Goal: Information Seeking & Learning: Learn about a topic

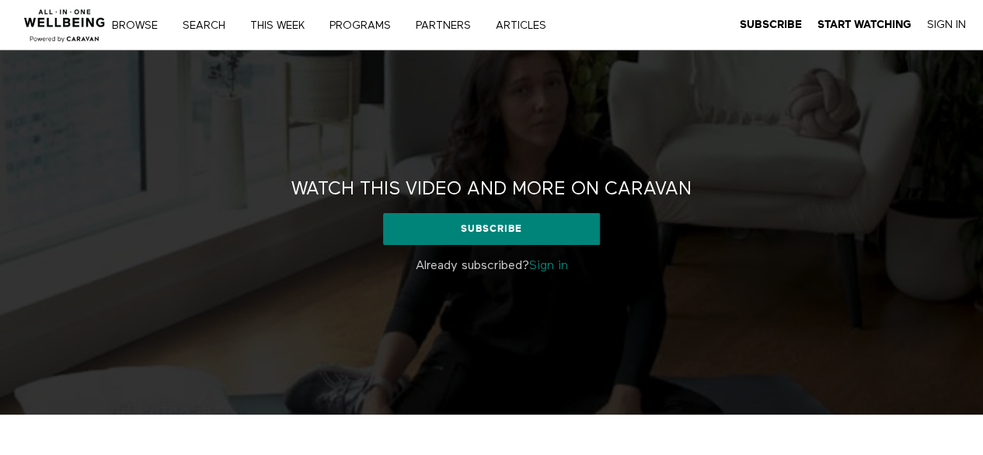
click at [550, 265] on link "Sign in" at bounding box center [548, 266] width 39 height 12
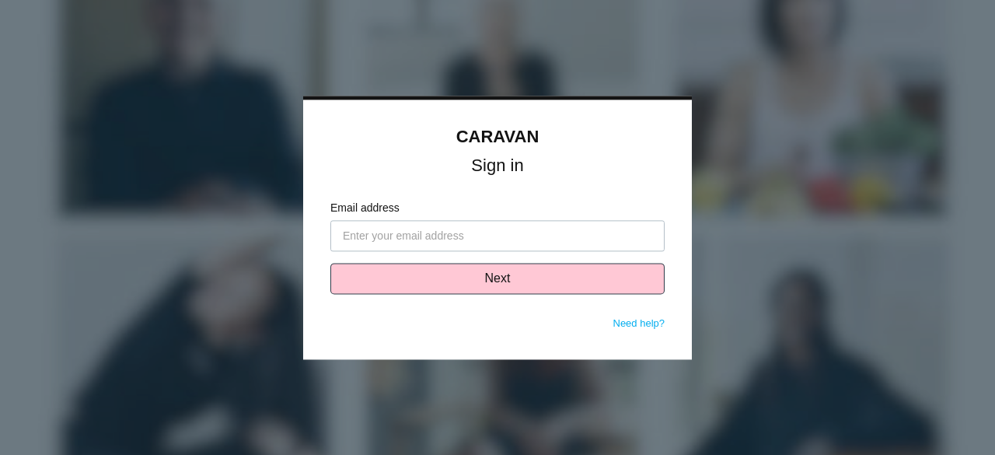
click at [485, 246] on input "Email address" at bounding box center [497, 235] width 334 height 31
type input "refaw@navigatewell.com"
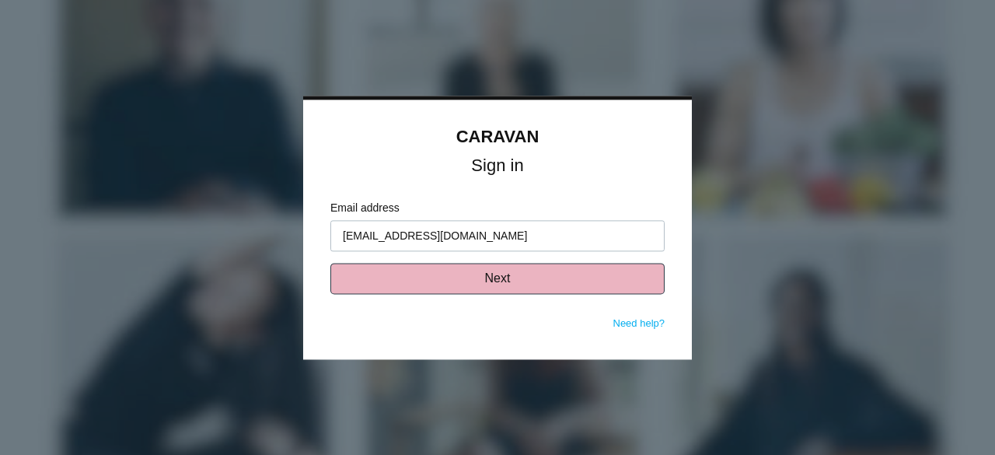
click at [477, 267] on button "Next" at bounding box center [497, 278] width 334 height 31
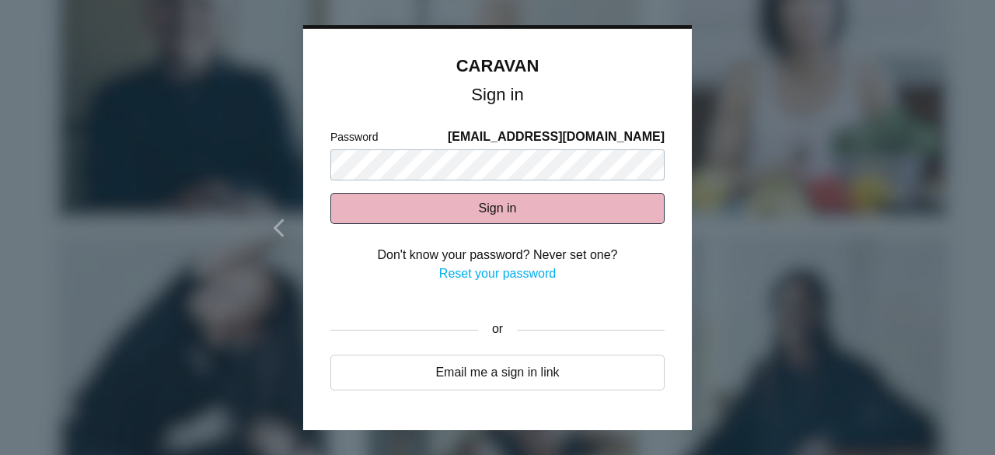
click at [459, 204] on button "Sign in" at bounding box center [497, 208] width 334 height 31
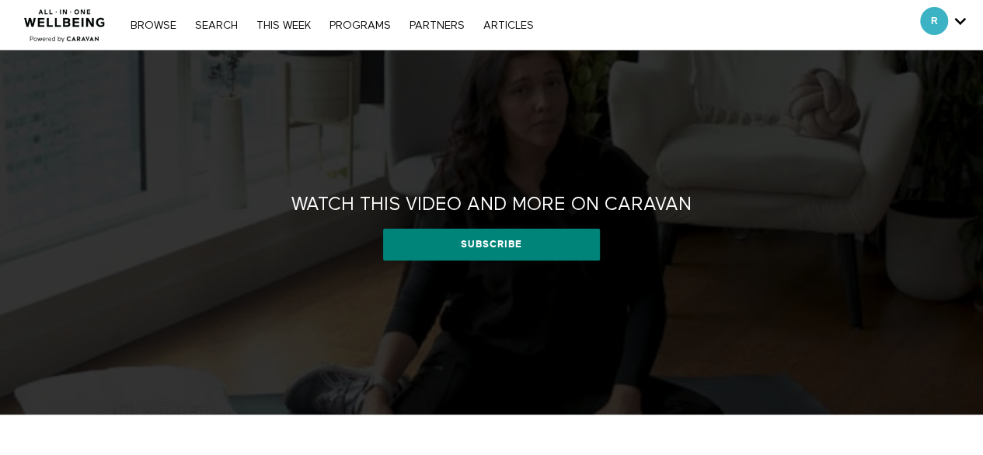
click at [487, 213] on h2 "Watch this video and more on CARAVAN" at bounding box center [491, 205] width 400 height 24
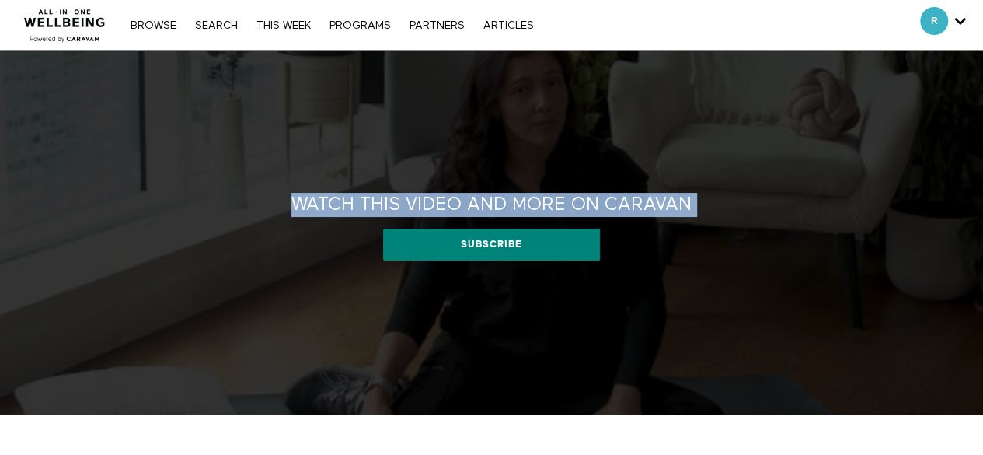
click at [487, 213] on h2 "Watch this video and more on CARAVAN" at bounding box center [491, 205] width 400 height 24
click at [440, 201] on h2 "Watch this video and more on CARAVAN" at bounding box center [491, 205] width 400 height 24
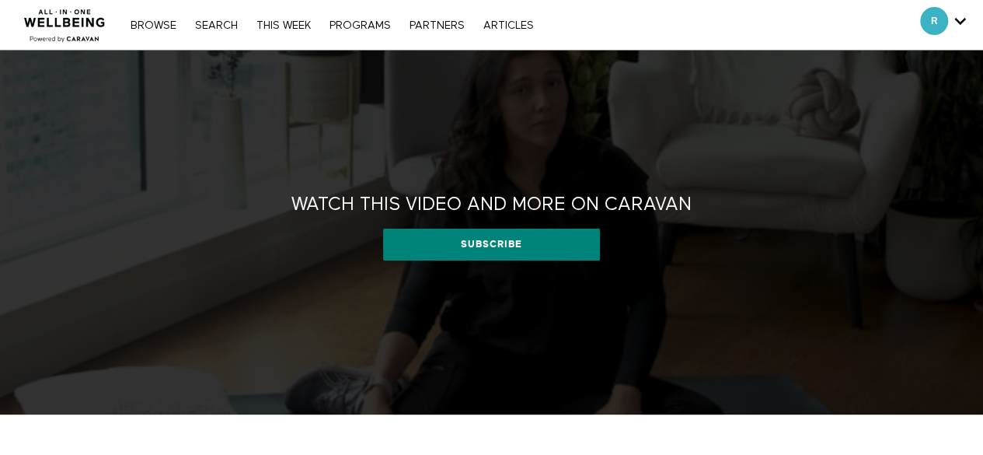
click at [311, 210] on h2 "Watch this video and more on CARAVAN" at bounding box center [491, 205] width 400 height 24
click at [542, 155] on div "Watch this video and more on CARAVAN Watch this video and more on CARAVAN Subsc…" at bounding box center [491, 233] width 983 height 364
click at [612, 208] on h2 "Watch this video and more on CARAVAN" at bounding box center [491, 205] width 400 height 24
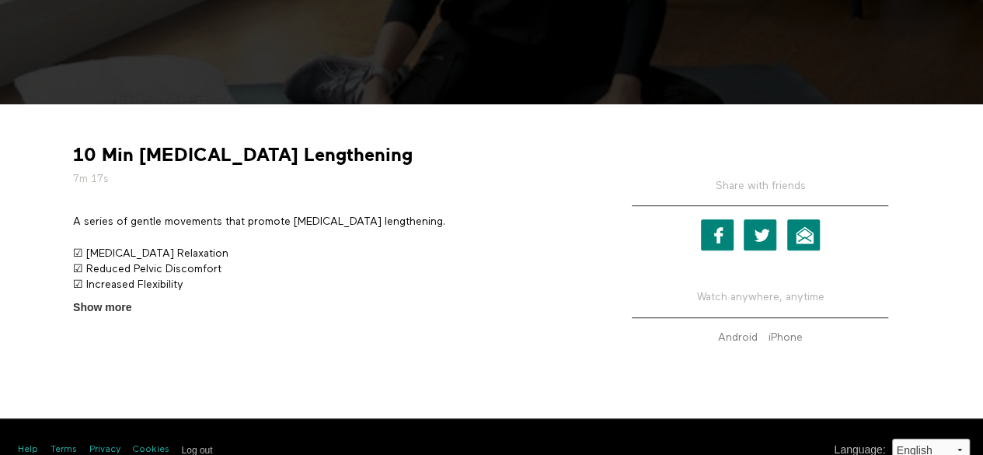
scroll to position [334, 0]
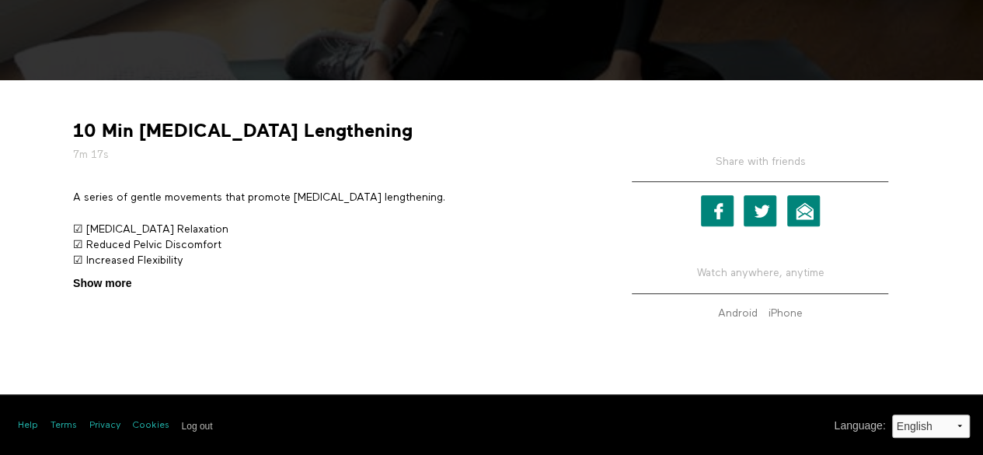
click at [106, 288] on span "Show more" at bounding box center [102, 283] width 58 height 16
click at [0, 0] on input "Show more Show less" at bounding box center [0, 0] width 0 height 0
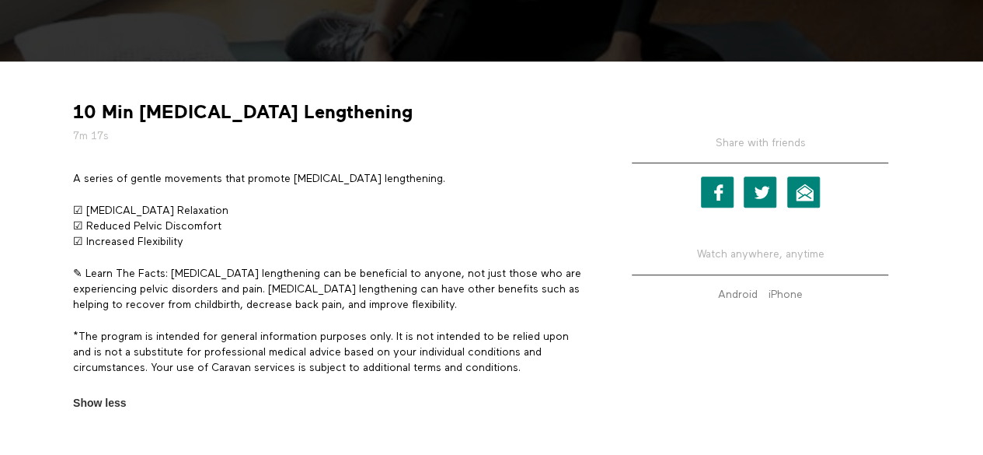
scroll to position [354, 0]
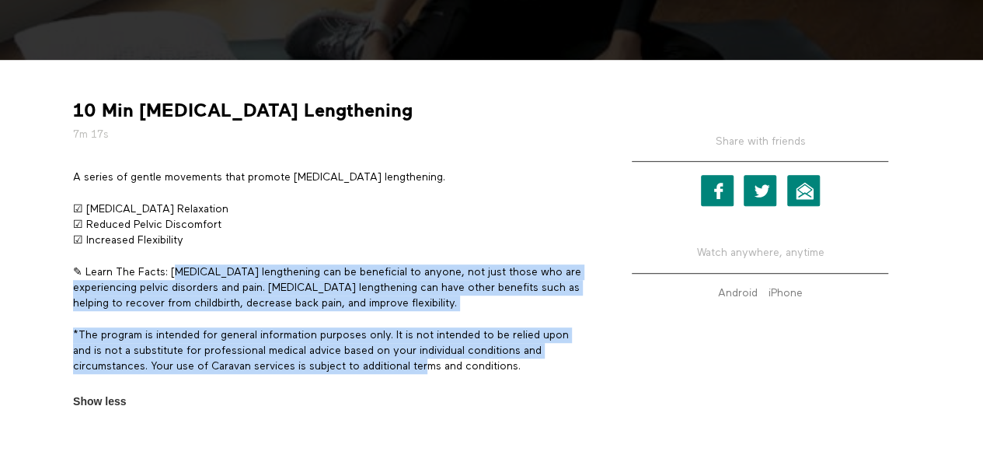
drag, startPoint x: 182, startPoint y: 273, endPoint x: 428, endPoint y: 368, distance: 263.3
click at [428, 368] on div "A series of gentle movements that promote pelvic floor lengthening. ☑ Pelvic Fl…" at bounding box center [330, 279] width 515 height 220
click at [497, 323] on div "A series of gentle movements that promote pelvic floor lengthening. ☑ Pelvic Fl…" at bounding box center [330, 279] width 515 height 220
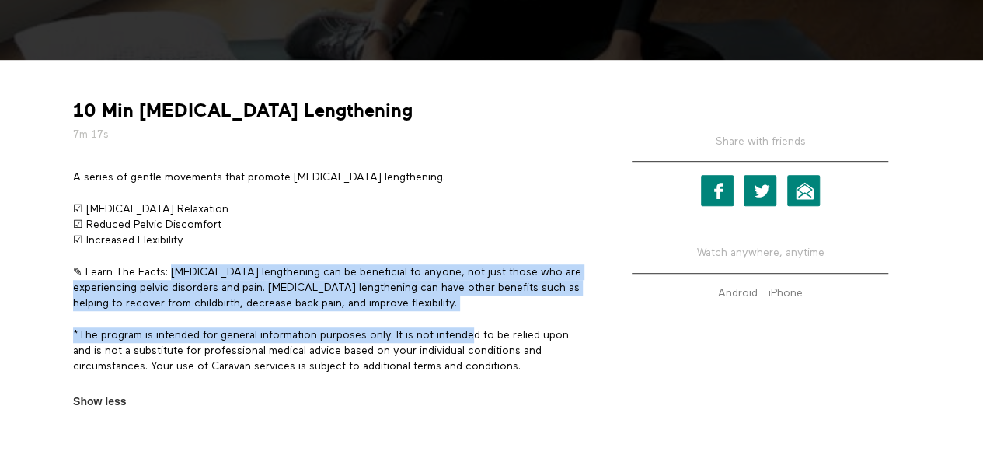
drag, startPoint x: 481, startPoint y: 316, endPoint x: 174, endPoint y: 273, distance: 310.1
click at [174, 273] on div "A series of gentle movements that promote pelvic floor lengthening. ☑ Pelvic Fl…" at bounding box center [330, 279] width 515 height 220
click at [224, 303] on p "✎ Learn The Facts: Pelvic floor lengthening can be beneficial to anyone, not ju…" at bounding box center [330, 287] width 515 height 47
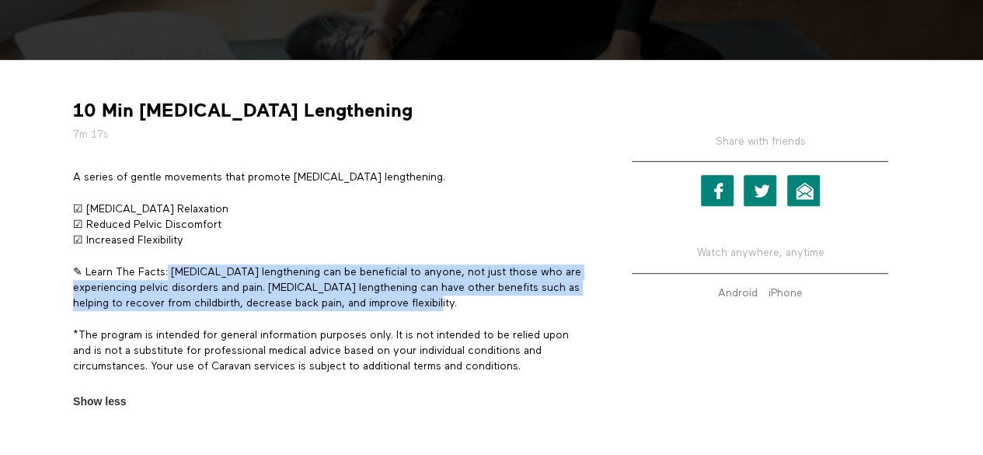
drag, startPoint x: 170, startPoint y: 271, endPoint x: 521, endPoint y: 302, distance: 351.9
click at [521, 302] on p "✎ Learn The Facts: Pelvic floor lengthening can be beneficial to anyone, not ju…" at bounding box center [330, 287] width 515 height 47
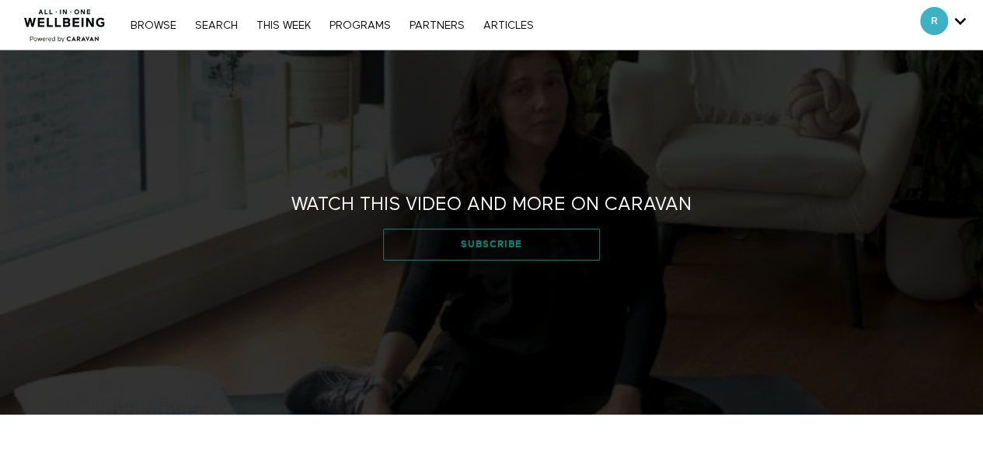
click at [489, 250] on link "Subscribe" at bounding box center [492, 244] width 218 height 31
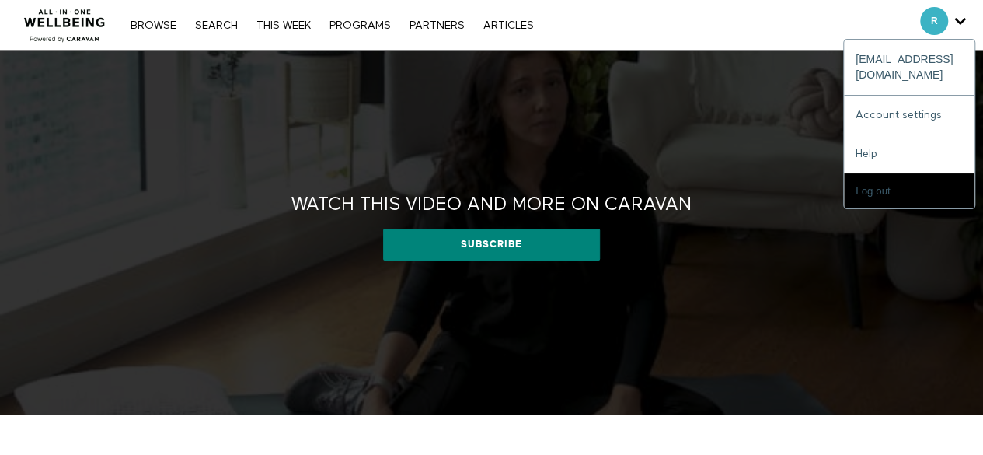
click at [942, 23] on span "Secondary" at bounding box center [934, 21] width 28 height 28
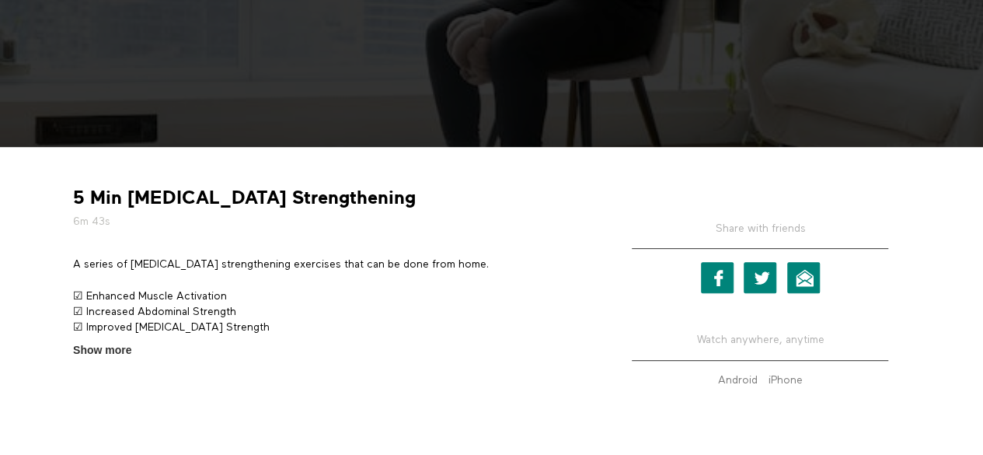
scroll to position [334, 0]
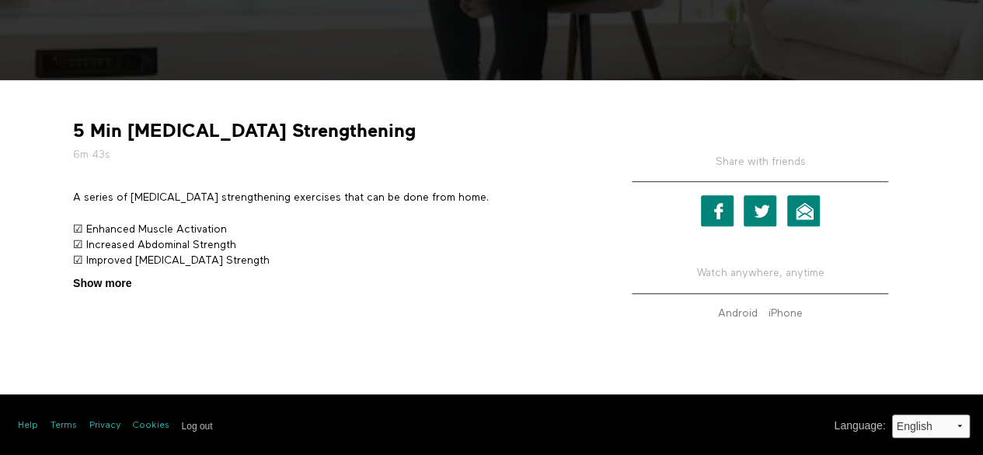
click at [120, 284] on span "Show more" at bounding box center [102, 283] width 58 height 16
click at [0, 0] on input "Show more Show less" at bounding box center [0, 0] width 0 height 0
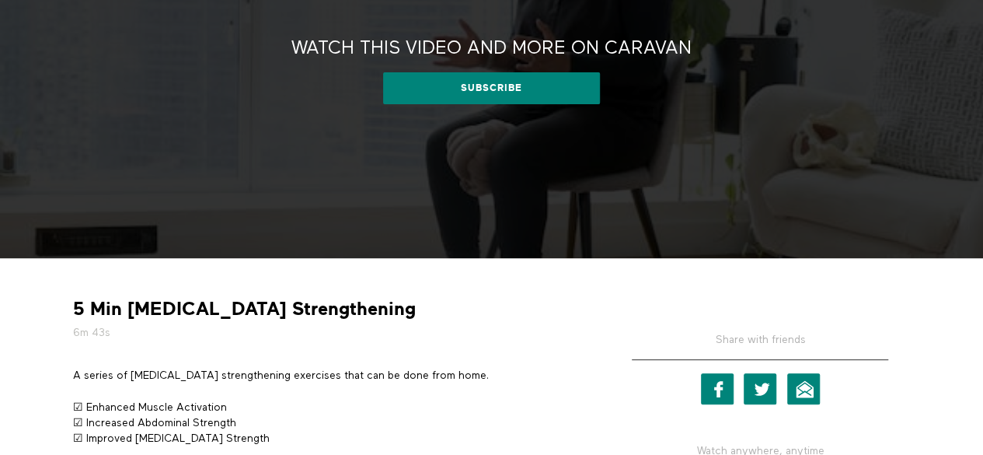
scroll to position [0, 0]
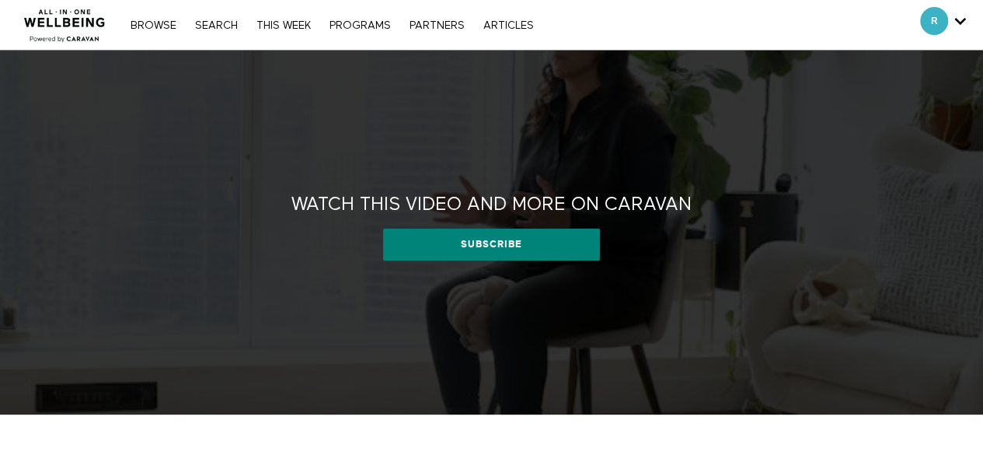
click at [152, 37] on div "Browse Search THIS WEEK PROGRAMS PARTNERS ARTICLES Subscribe Account settings M…" at bounding box center [338, 25] width 676 height 50
click at [153, 25] on link "Browse" at bounding box center [153, 25] width 61 height 11
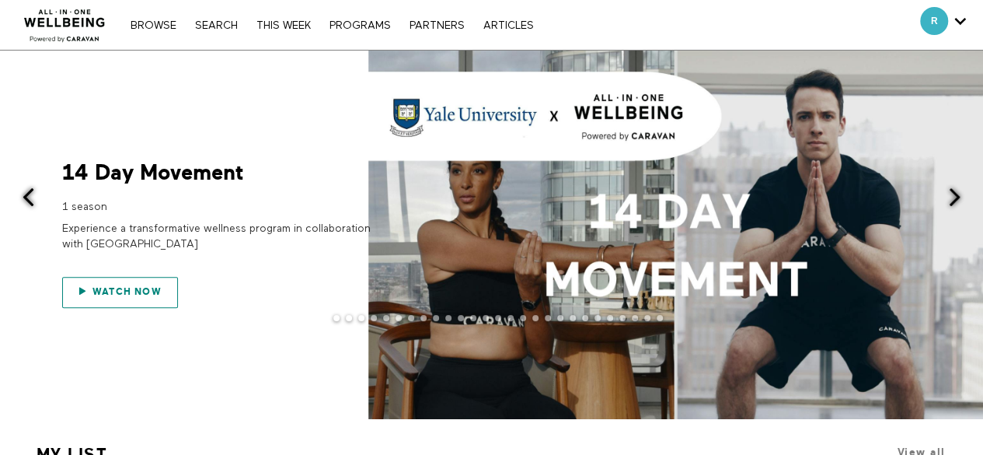
click at [103, 286] on span "Watch now" at bounding box center [126, 291] width 69 height 11
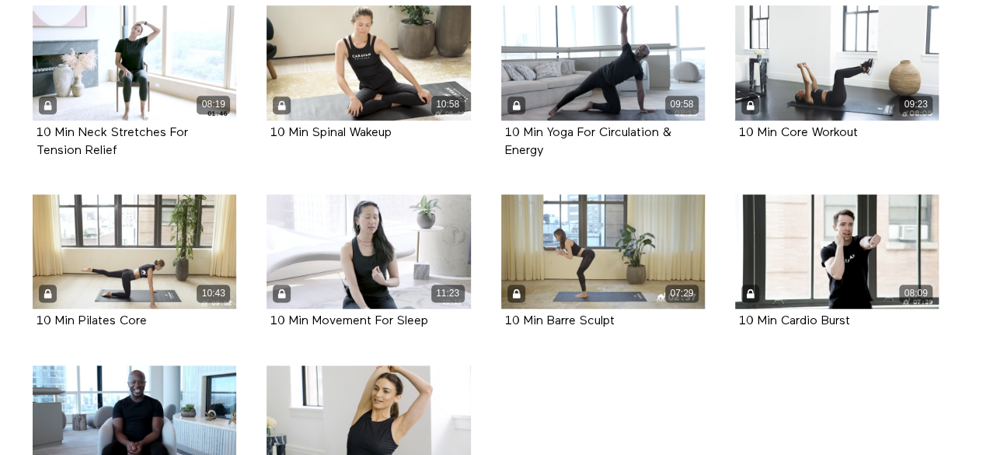
scroll to position [389, 0]
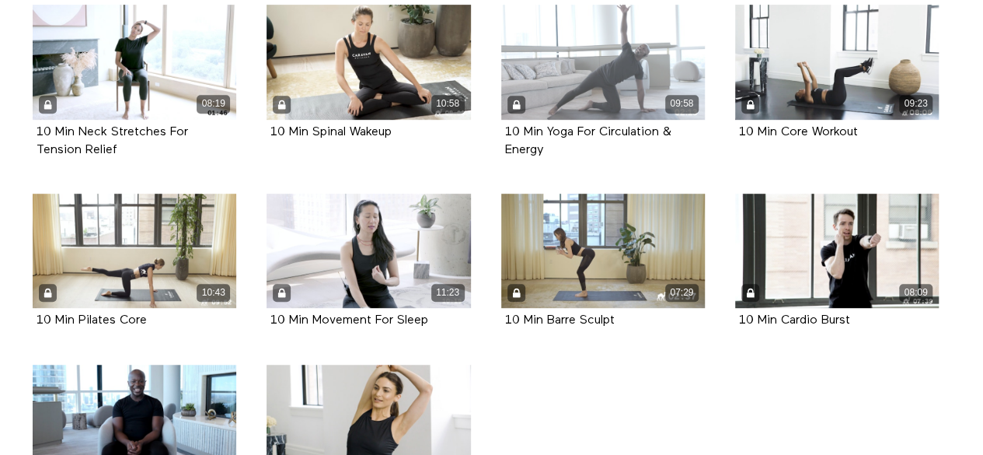
click at [609, 82] on div "09:58" at bounding box center [603, 62] width 204 height 115
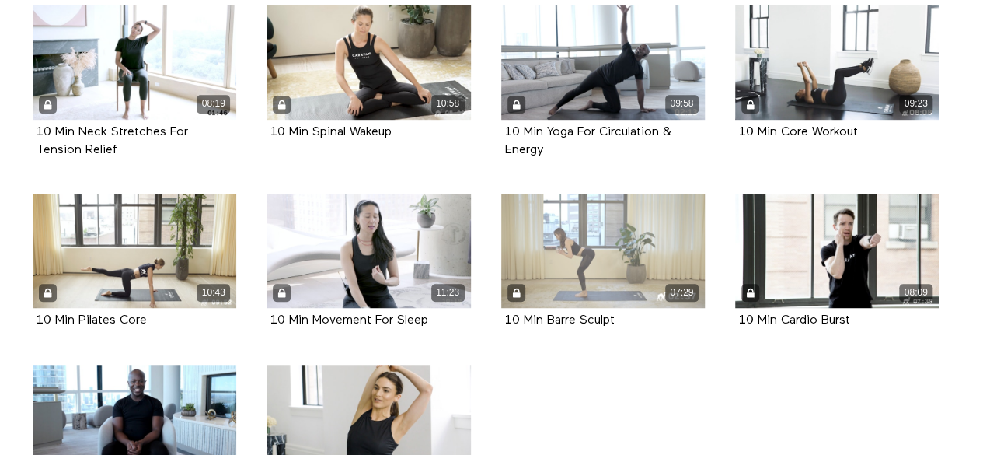
scroll to position [604, 0]
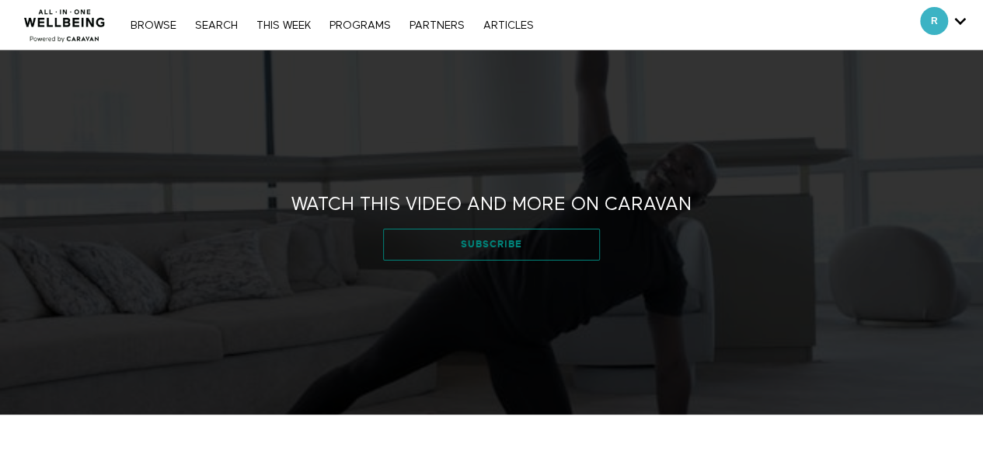
click at [513, 238] on link "Subscribe" at bounding box center [492, 244] width 218 height 31
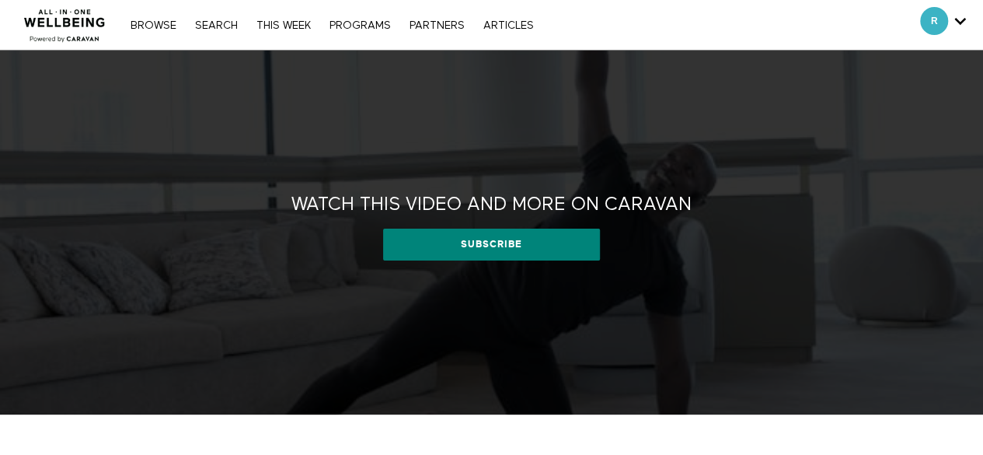
click at [954, 30] on icon "Secondary" at bounding box center [960, 20] width 12 height 23
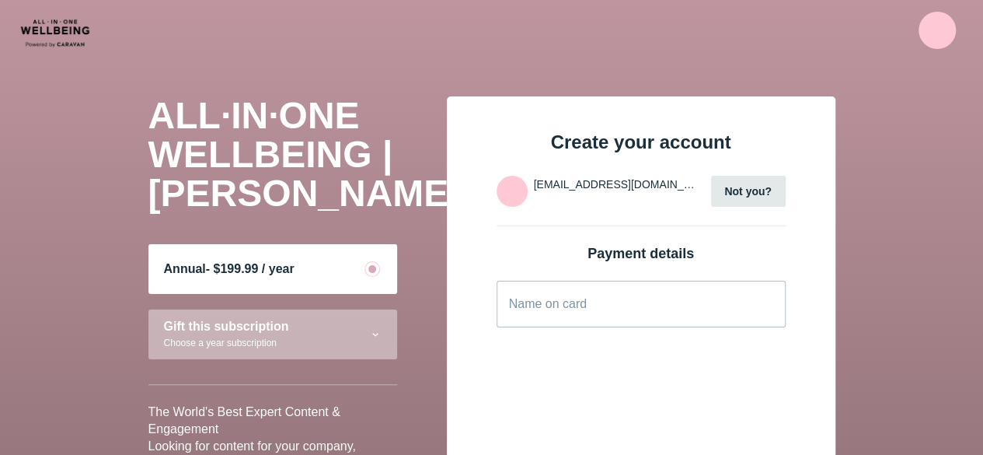
click at [604, 176] on li "[EMAIL_ADDRESS][DOMAIN_NAME]" at bounding box center [615, 184] width 162 height 17
click at [511, 189] on img at bounding box center [512, 191] width 31 height 31
click at [635, 181] on li "[EMAIL_ADDRESS][DOMAIN_NAME]" at bounding box center [615, 184] width 162 height 17
click at [937, 29] on img at bounding box center [937, 30] width 37 height 37
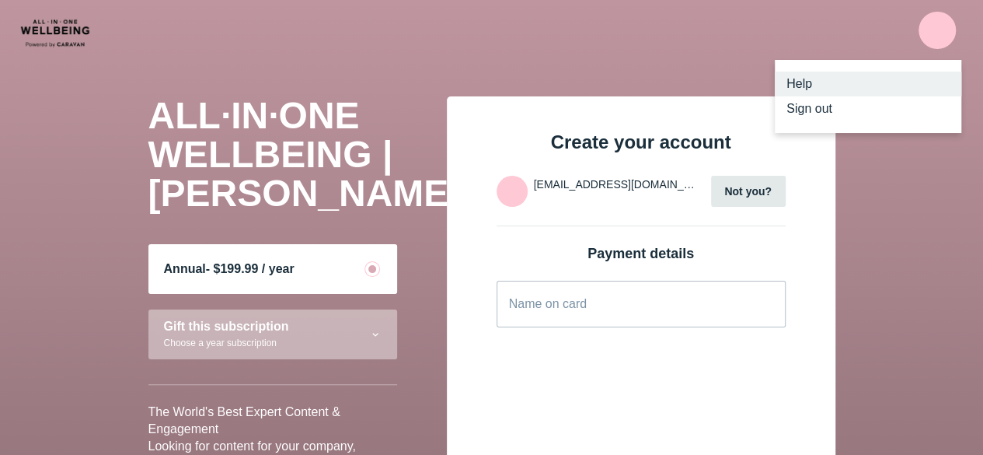
click at [799, 79] on span "Help" at bounding box center [800, 83] width 26 height 13
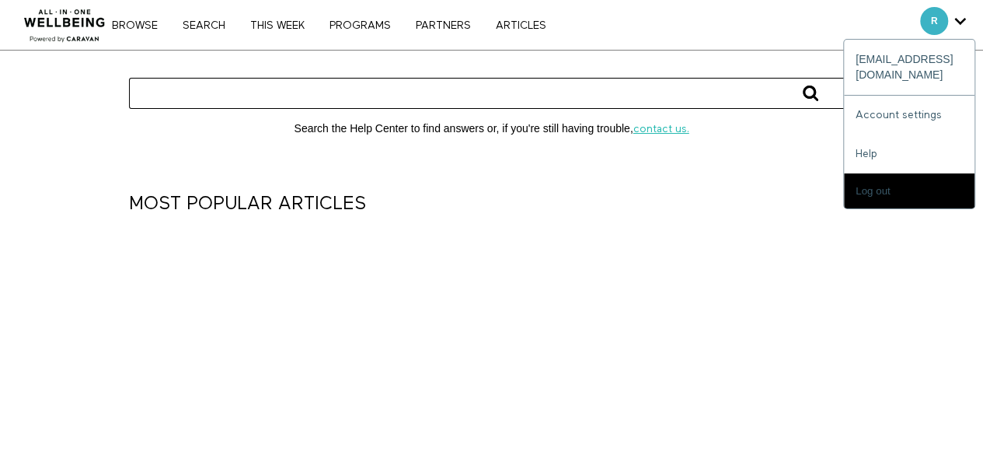
click at [920, 23] on span "Secondary" at bounding box center [934, 21] width 28 height 28
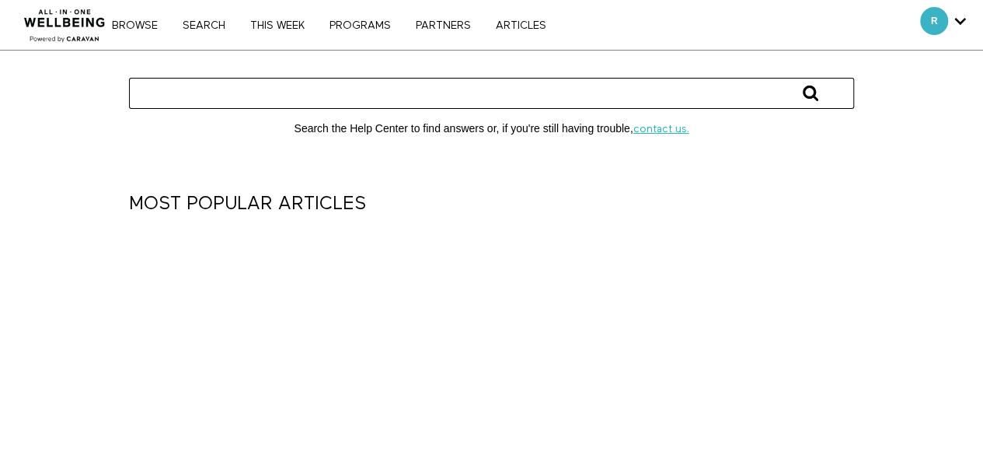
click at [967, 21] on div "R refaw@navigatewell.com Account settings Help Log out" at bounding box center [943, 25] width 69 height 50
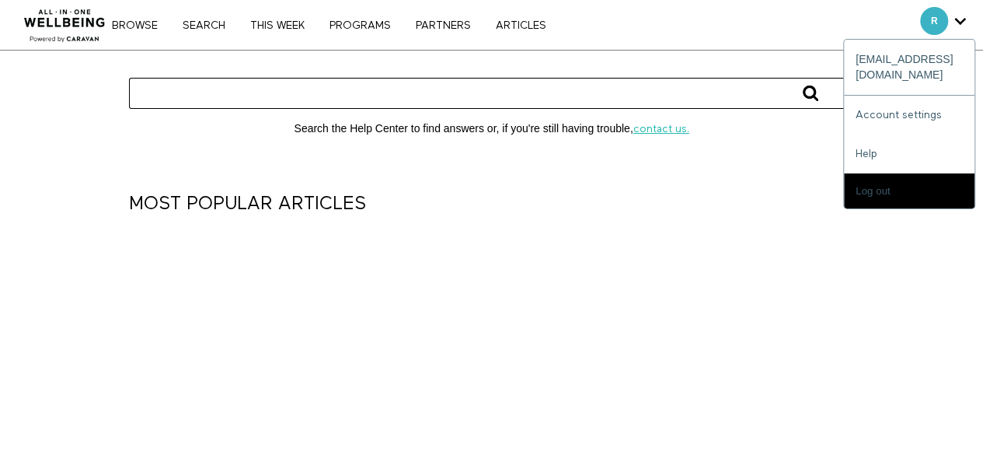
click at [961, 23] on icon "Secondary" at bounding box center [960, 20] width 12 height 23
click at [937, 102] on link "Account settings" at bounding box center [909, 115] width 131 height 39
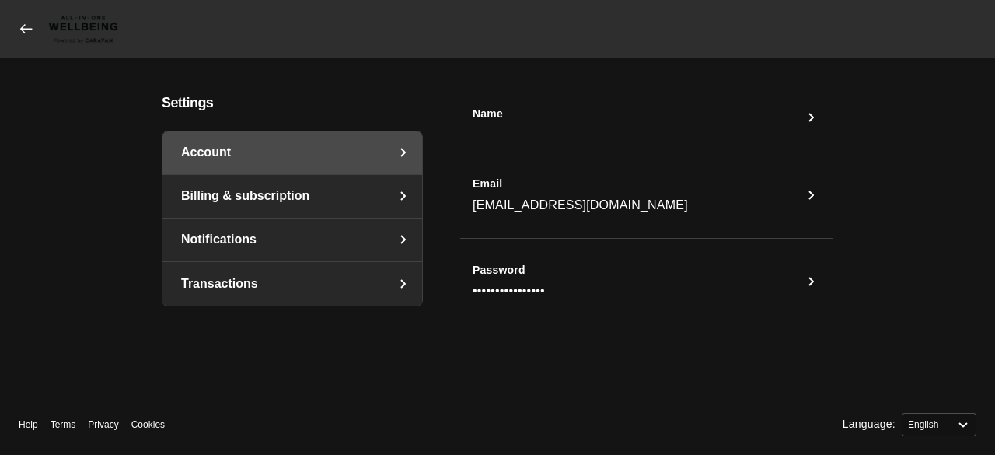
select select "en"
click at [654, 144] on div "Name" at bounding box center [646, 124] width 373 height 58
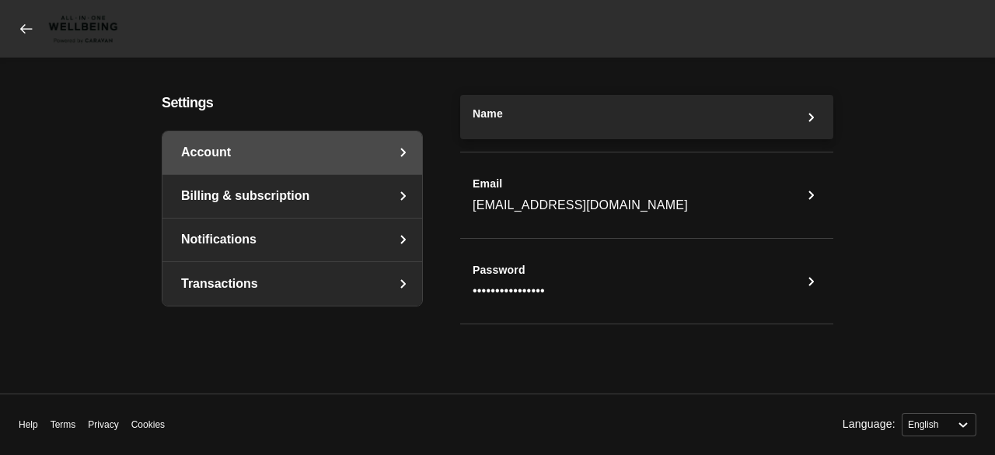
click at [700, 121] on button "Name" at bounding box center [646, 117] width 373 height 45
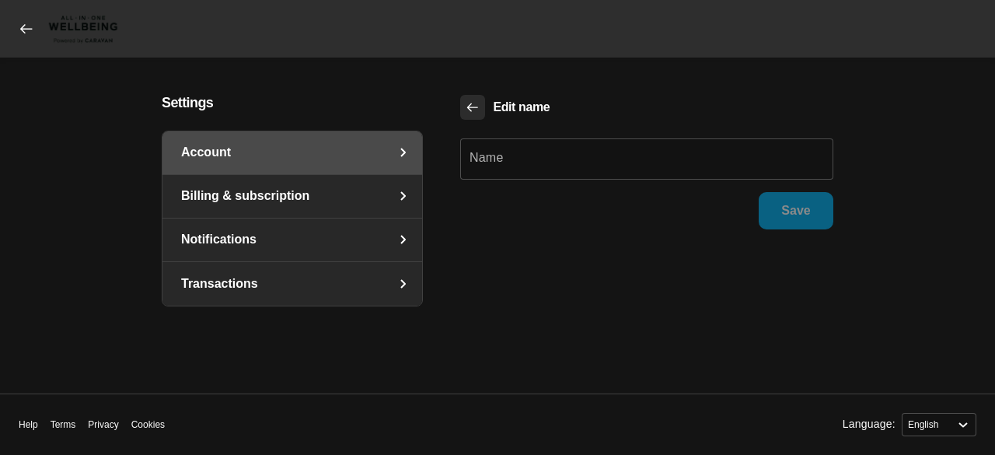
click at [460, 110] on button "Back" at bounding box center [472, 107] width 25 height 25
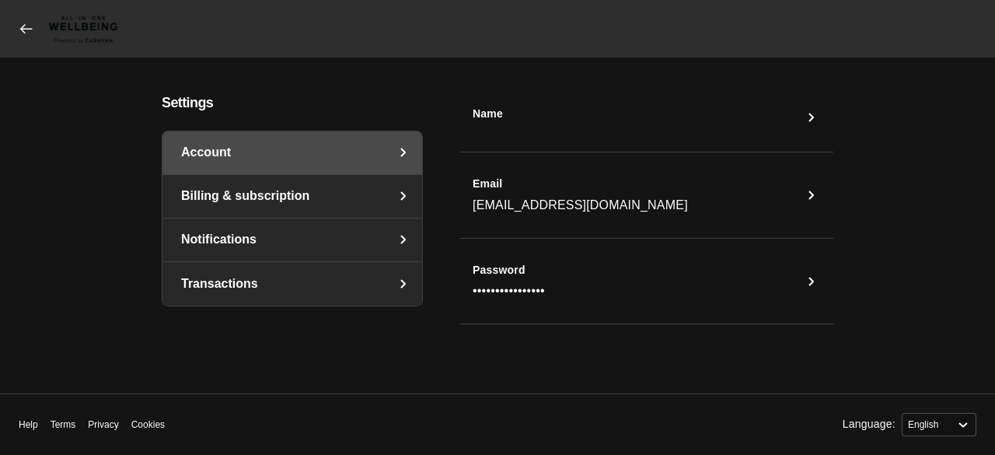
click at [400, 211] on link "Billing & subscription" at bounding box center [292, 196] width 260 height 43
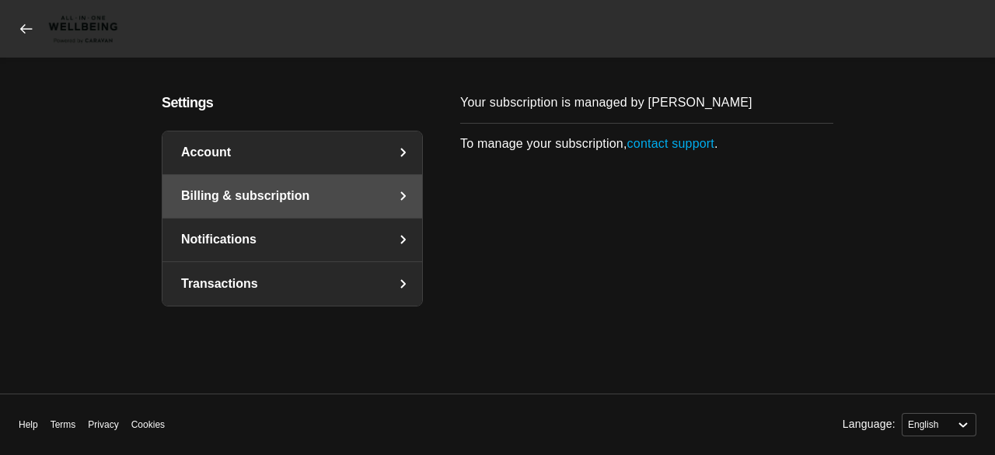
click at [398, 238] on icon "settings" at bounding box center [403, 239] width 19 height 19
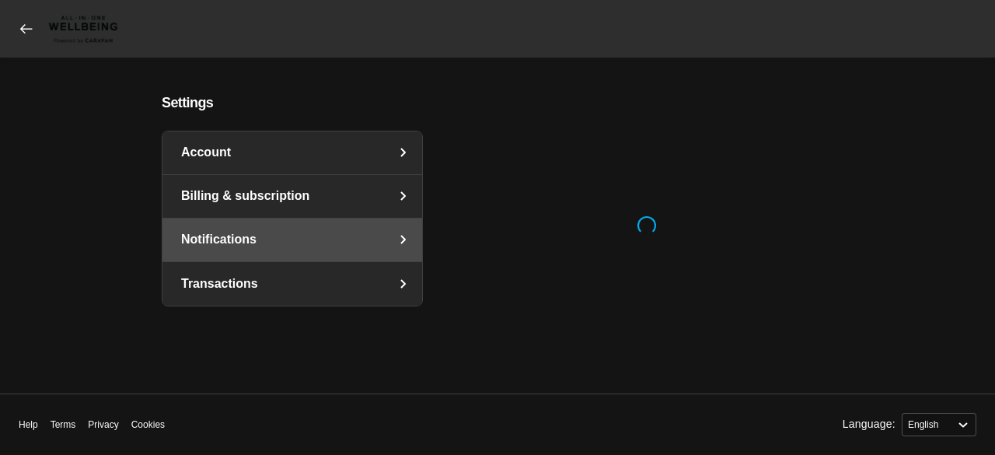
select select "en"
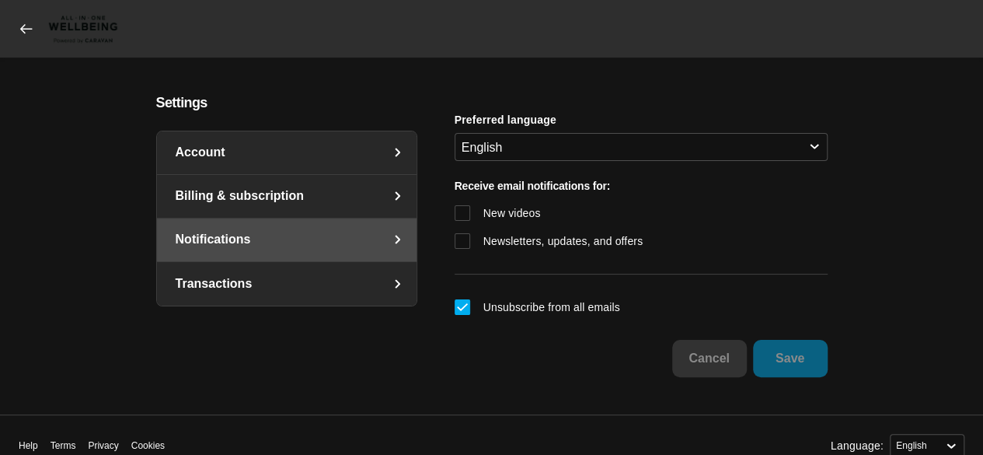
click at [401, 282] on icon "settings" at bounding box center [398, 283] width 19 height 19
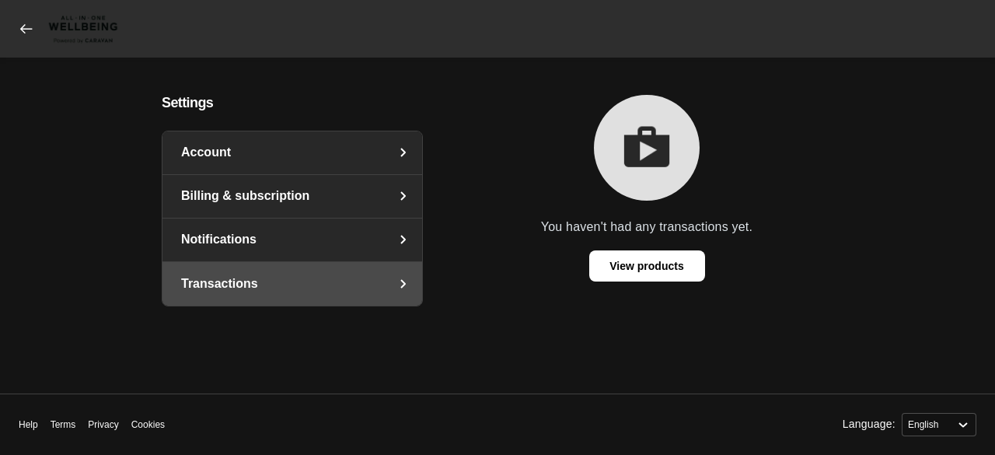
click at [386, 135] on link "Account" at bounding box center [292, 152] width 260 height 43
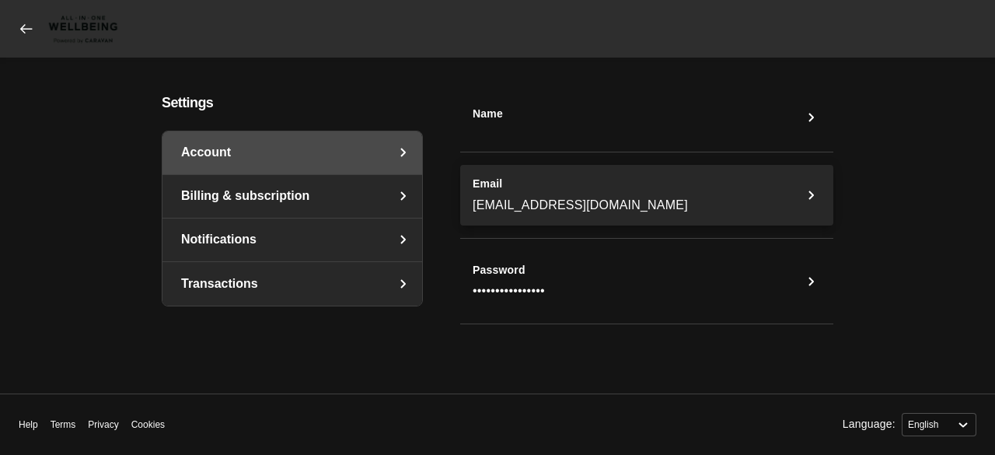
click at [614, 197] on span "[EMAIL_ADDRESS][DOMAIN_NAME]" at bounding box center [580, 205] width 215 height 16
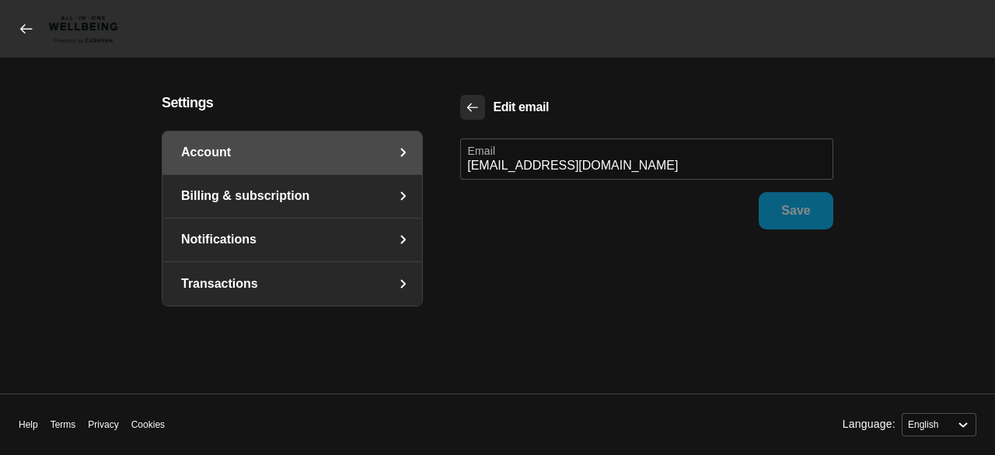
click at [483, 105] on button "Back" at bounding box center [472, 107] width 25 height 25
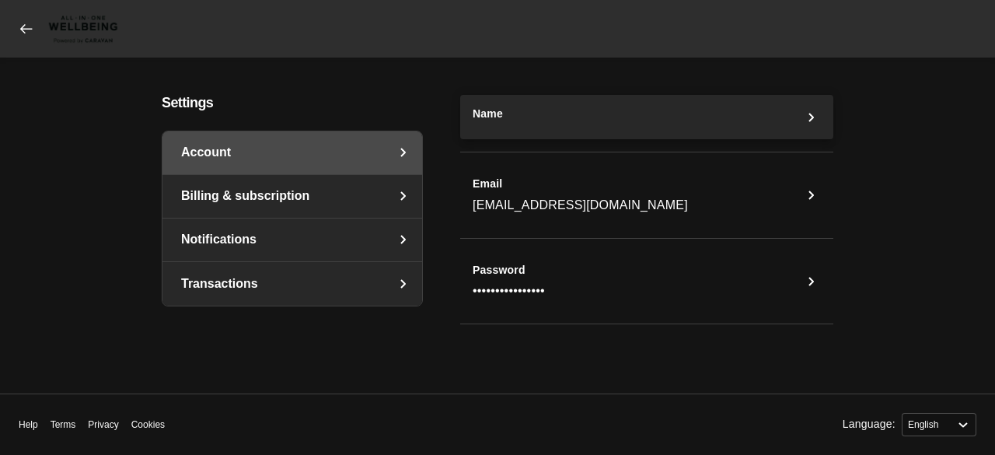
click at [482, 105] on button "Name" at bounding box center [646, 117] width 373 height 45
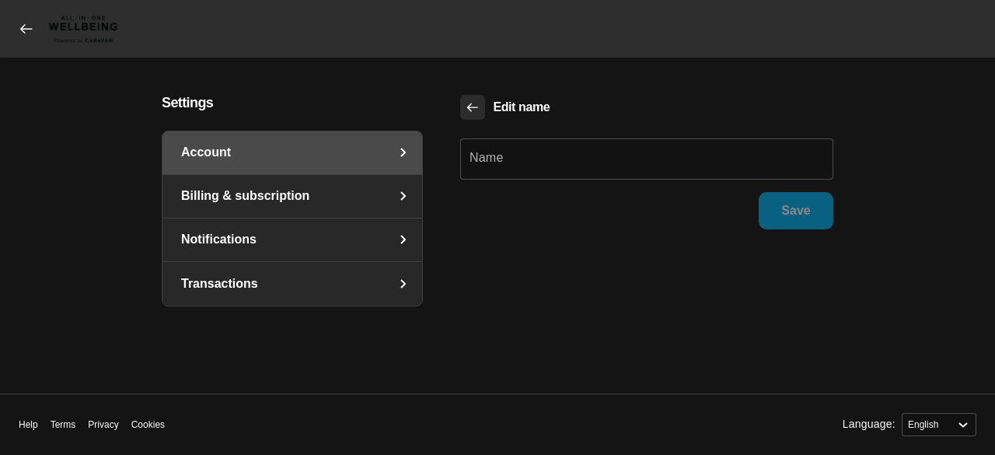
click at [469, 103] on icon "Back" at bounding box center [473, 107] width 14 height 14
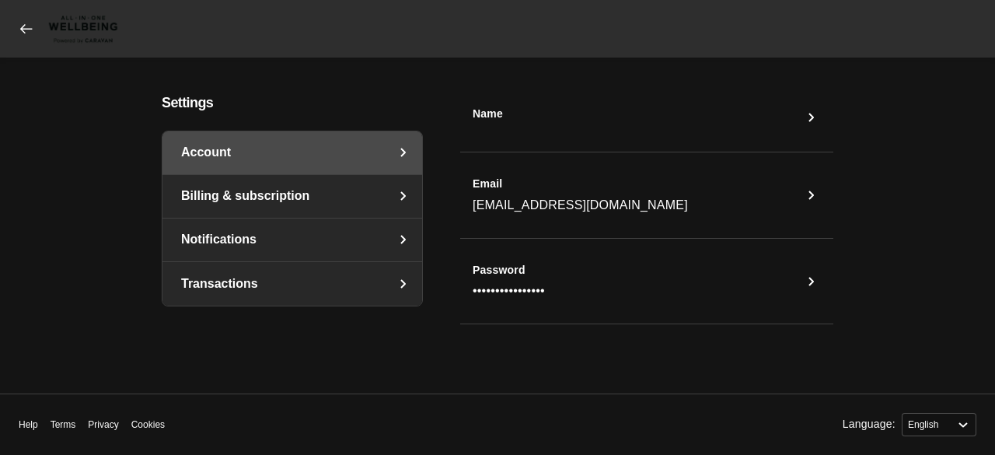
click at [19, 29] on icon at bounding box center [27, 29] width 16 height 16
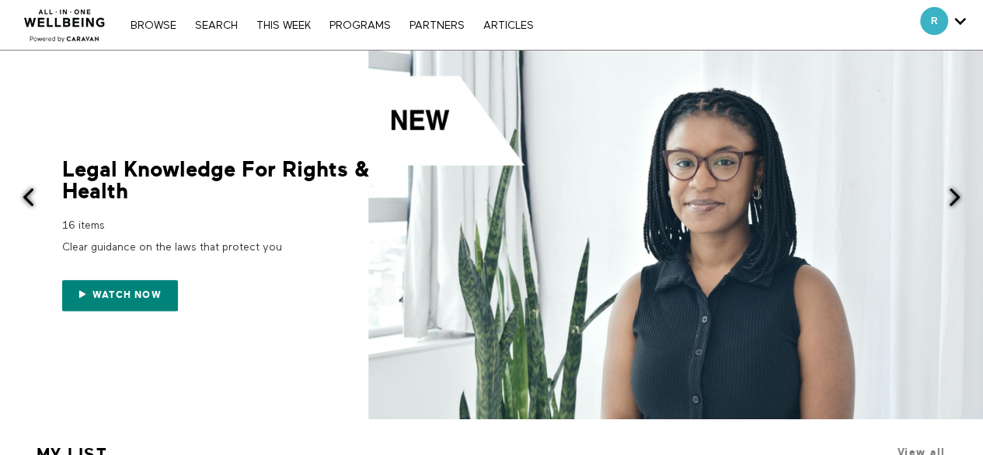
click at [953, 10] on div "R" at bounding box center [943, 21] width 46 height 28
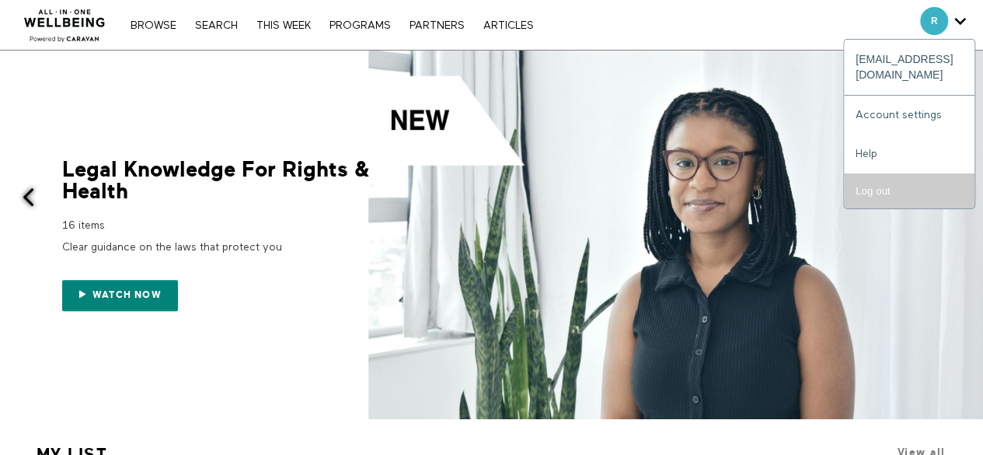
click at [884, 173] on input "Log out" at bounding box center [909, 190] width 131 height 35
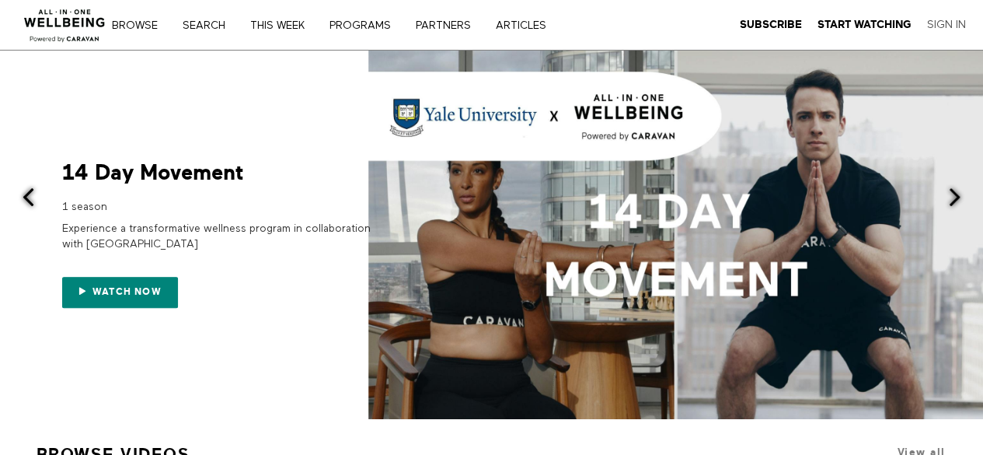
click at [954, 29] on link "Sign In" at bounding box center [946, 25] width 39 height 14
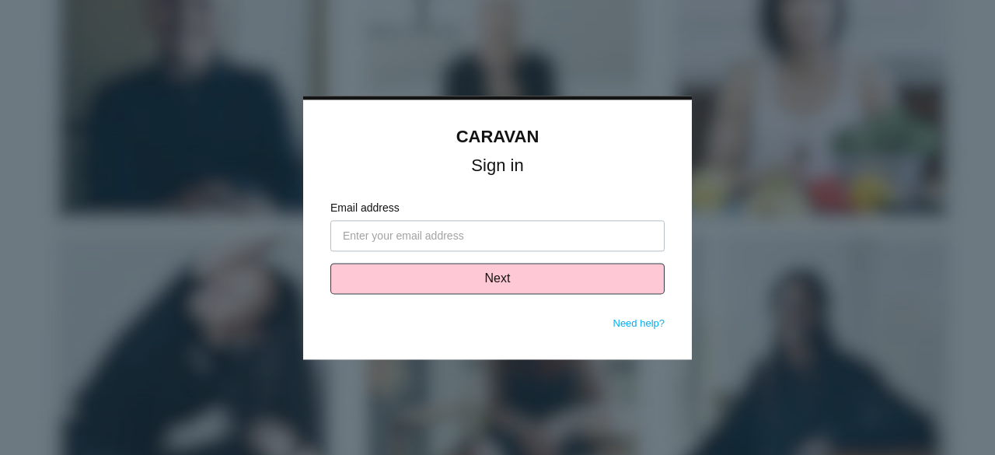
type input "[EMAIL_ADDRESS][DOMAIN_NAME]"
click at [330, 263] on div at bounding box center [330, 263] width 0 height 0
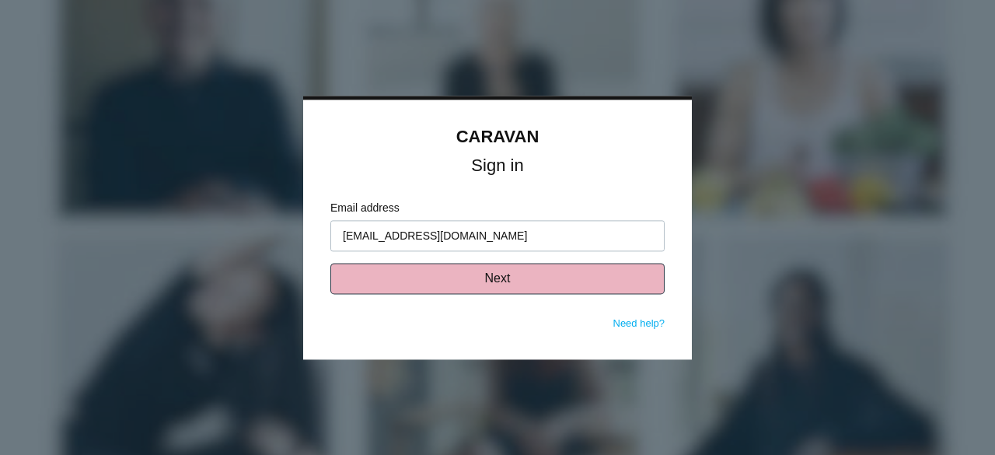
click at [535, 277] on button "Next" at bounding box center [497, 278] width 334 height 31
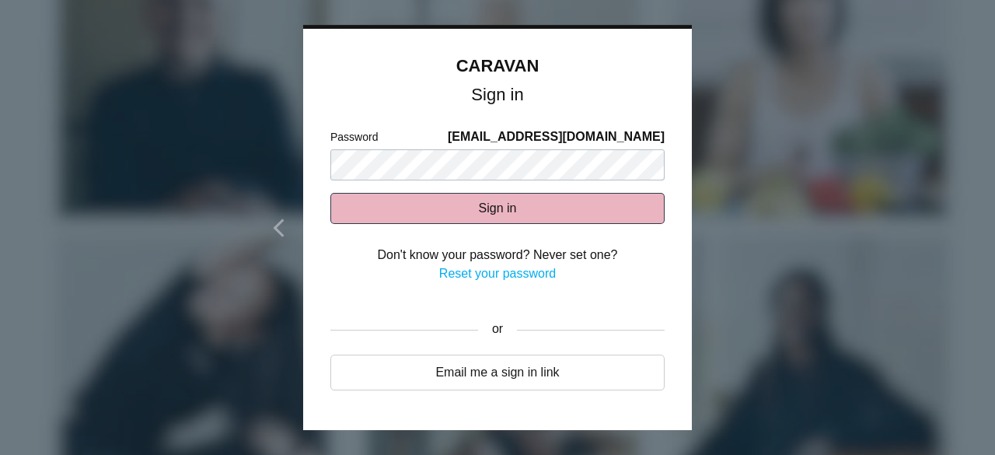
click at [498, 217] on button "Sign in" at bounding box center [497, 208] width 334 height 31
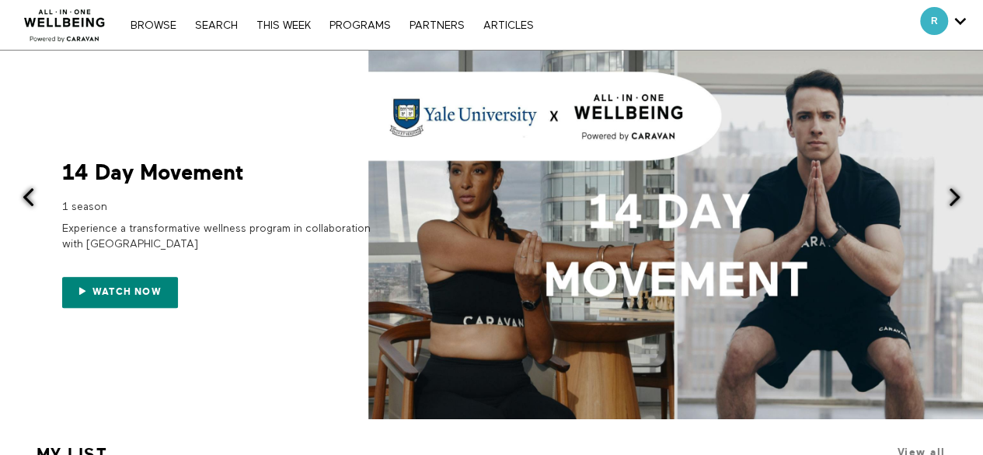
click at [223, 33] on div "Browse Search THIS WEEK PROGRAMS PARTNERS ARTICLES Subscribe Account settings M…" at bounding box center [338, 25] width 676 height 50
click at [221, 26] on link "Search" at bounding box center [216, 25] width 58 height 11
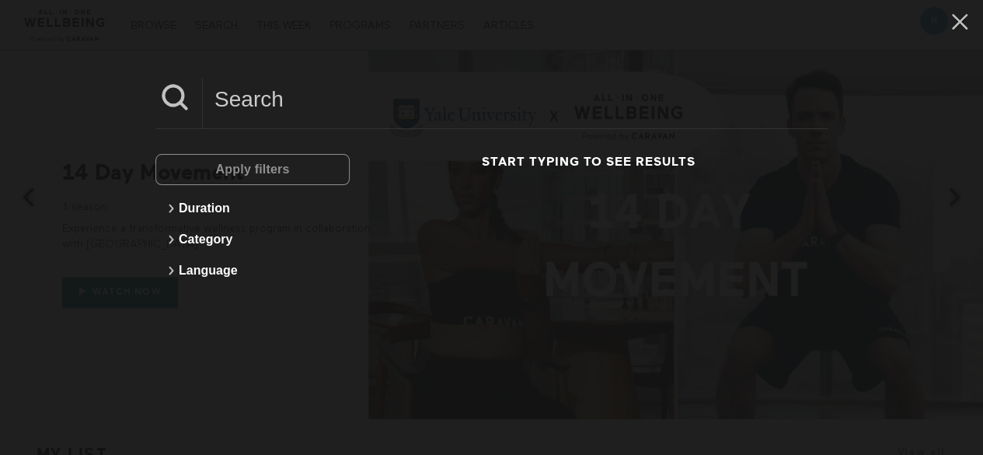
click at [250, 104] on input at bounding box center [515, 99] width 625 height 43
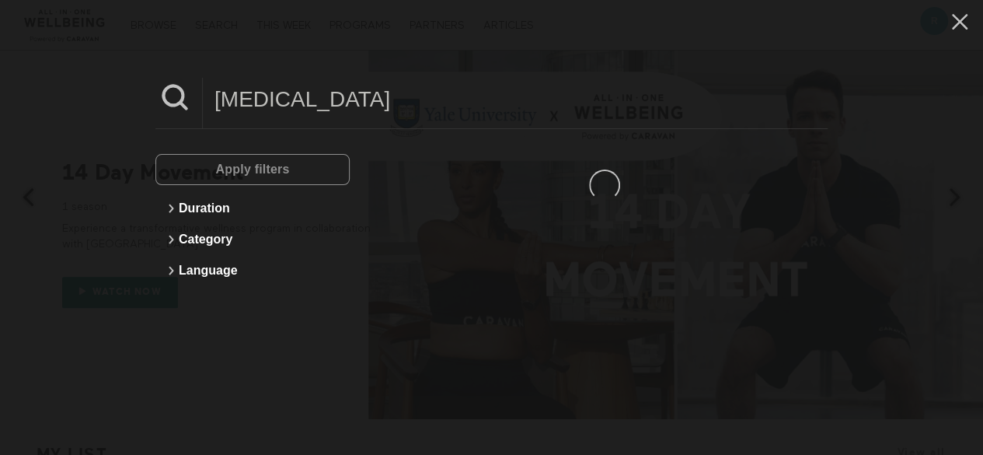
type input "pelvic floor"
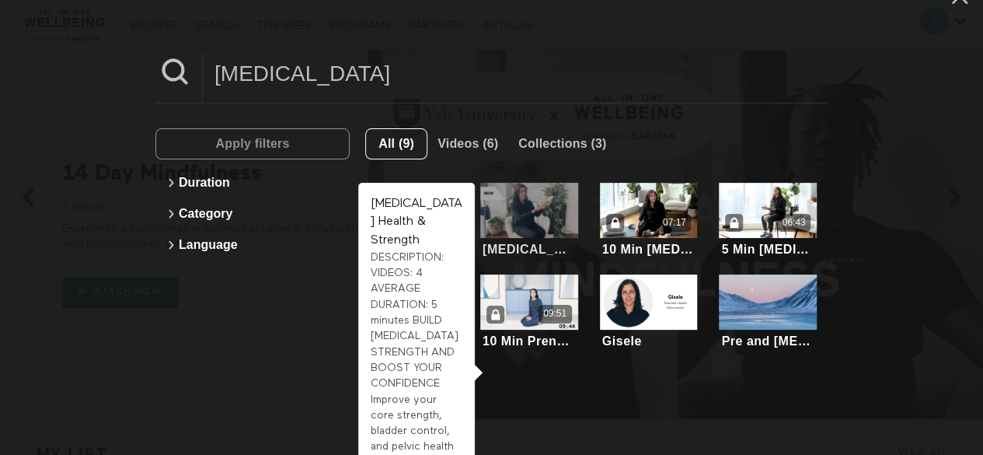
scroll to position [30, 0]
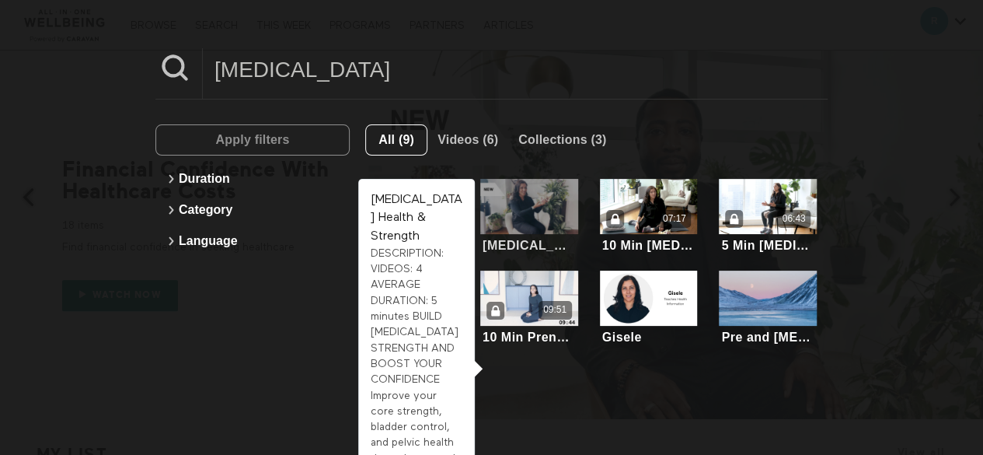
click at [516, 211] on div at bounding box center [529, 206] width 98 height 55
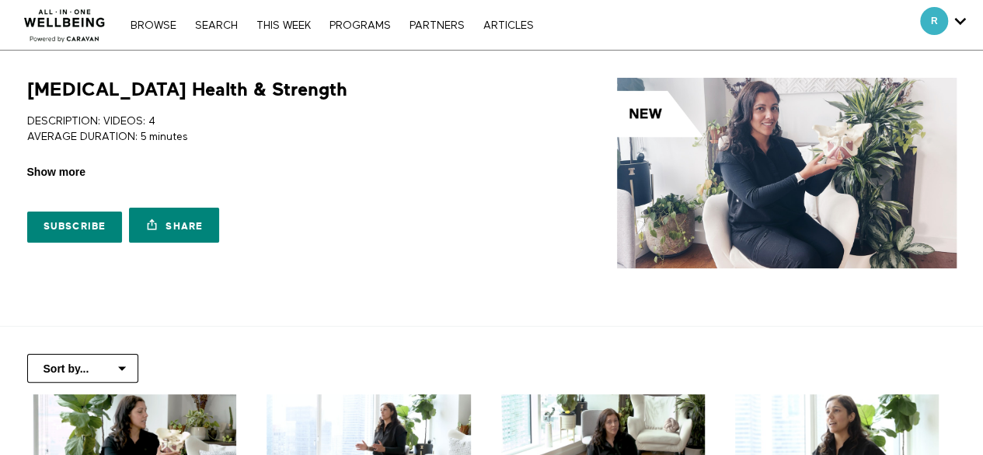
click at [72, 172] on span "Show more" at bounding box center [56, 172] width 58 height 16
click at [0, 0] on input "Show more Show less" at bounding box center [0, 0] width 0 height 0
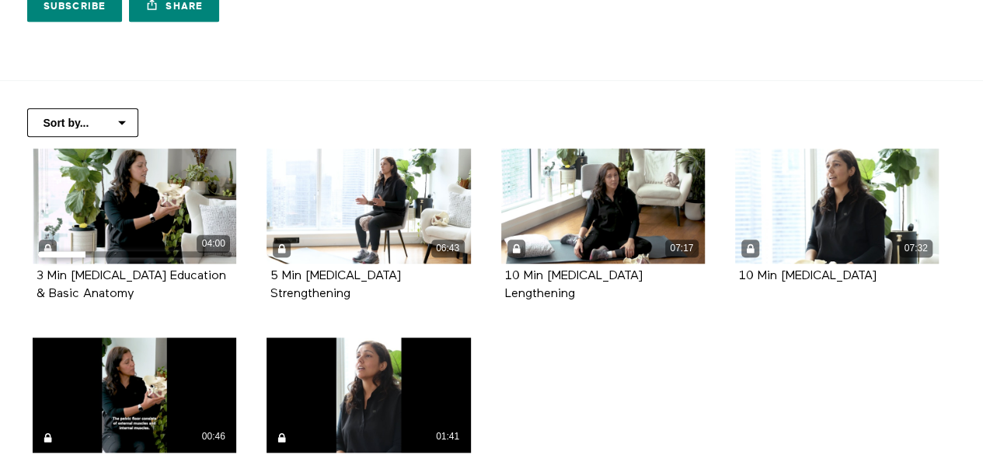
scroll to position [470, 0]
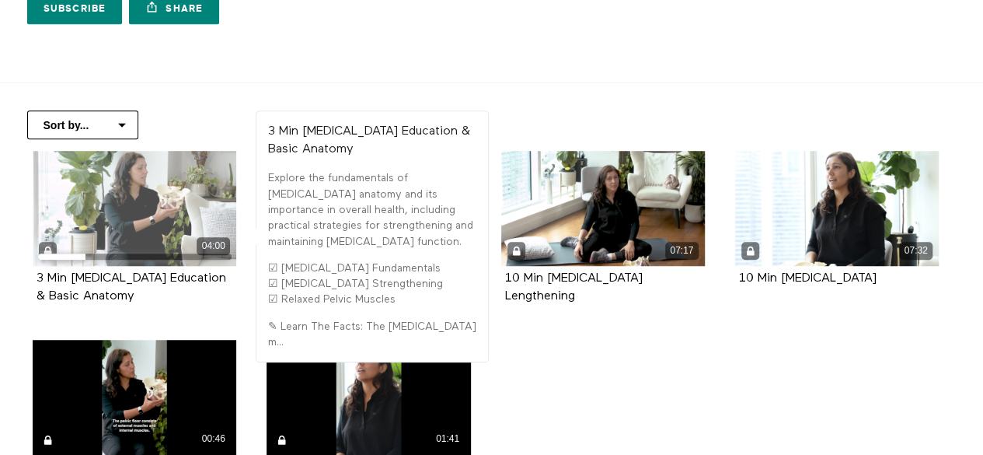
click at [183, 162] on div "04:00" at bounding box center [135, 208] width 204 height 115
